Goal: Task Accomplishment & Management: Use online tool/utility

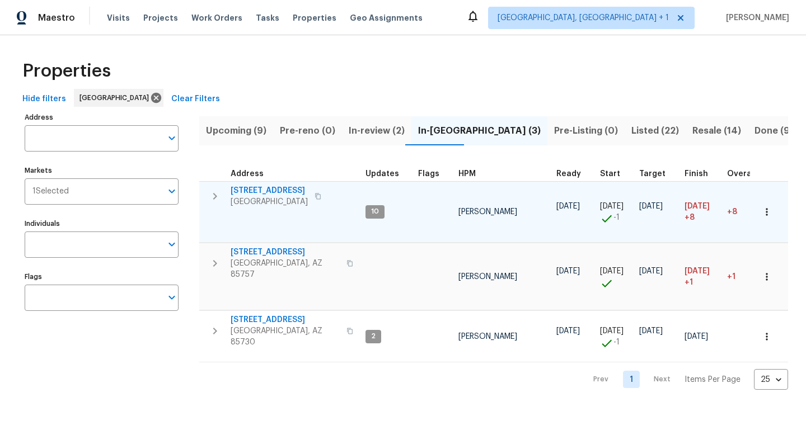
click at [270, 192] on span "1917 W Saxony Rd" at bounding box center [269, 190] width 77 height 11
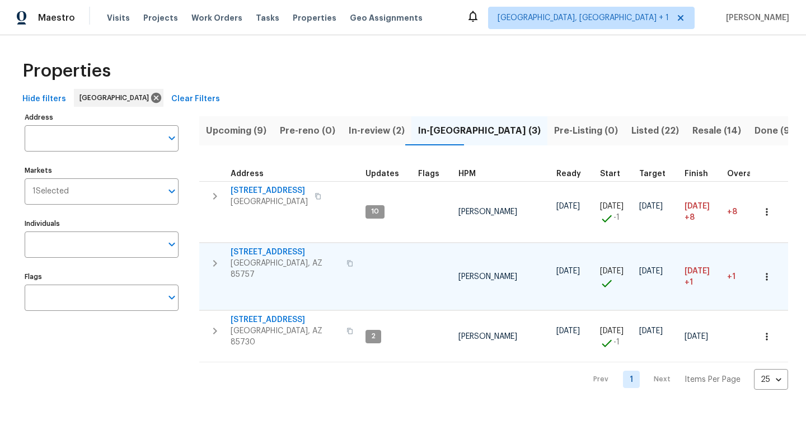
click at [265, 247] on span "7501 W Teton Rd" at bounding box center [285, 252] width 109 height 11
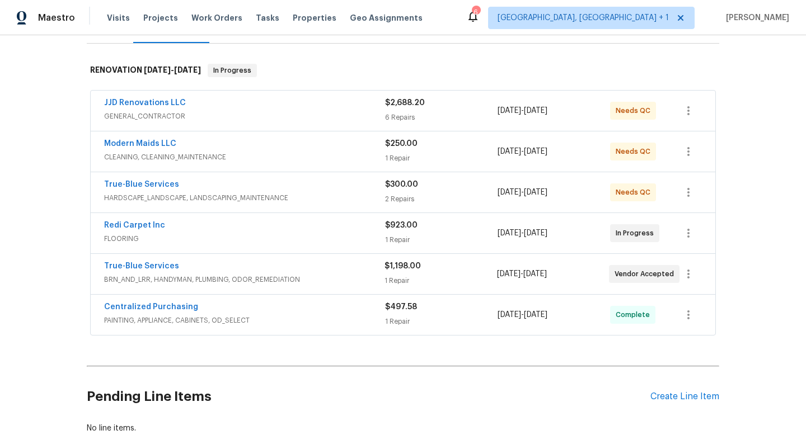
scroll to position [161, 0]
